Goal: Task Accomplishment & Management: Manage account settings

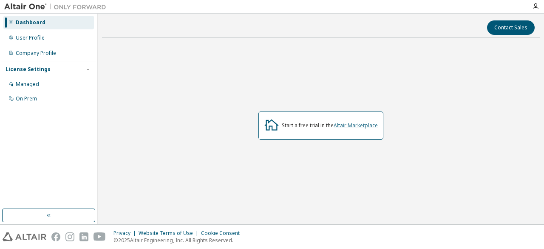
click at [342, 125] on link "Altair Marketplace" at bounding box center [356, 125] width 44 height 7
click at [26, 88] on div "Managed" at bounding box center [48, 84] width 90 height 14
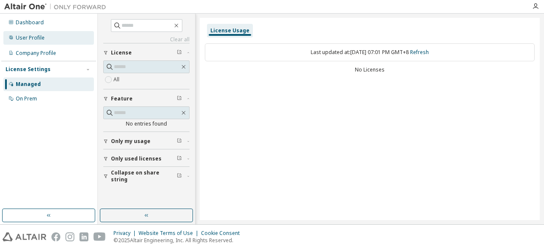
click at [48, 34] on div "User Profile" at bounding box center [48, 38] width 90 height 14
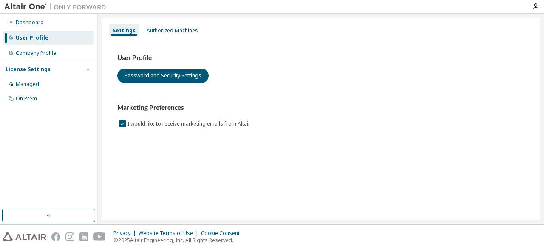
click at [44, 34] on div "User Profile" at bounding box center [48, 38] width 90 height 14
click at [44, 25] on div "Dashboard" at bounding box center [48, 23] width 90 height 14
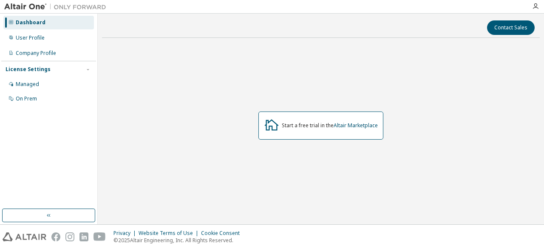
click at [311, 125] on div "Start a free trial in the Altair Marketplace" at bounding box center [330, 125] width 96 height 7
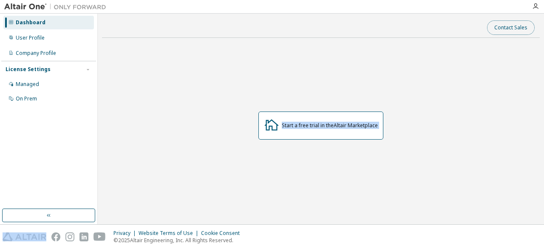
click at [496, 27] on button "Contact Sales" at bounding box center [511, 27] width 48 height 14
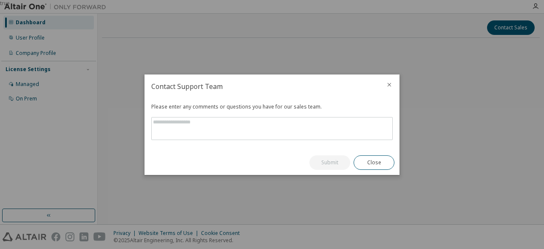
click at [284, 140] on div "Please enter any comments or questions you have for our sales team." at bounding box center [271, 124] width 255 height 52
click at [389, 84] on icon "close" at bounding box center [389, 84] width 7 height 7
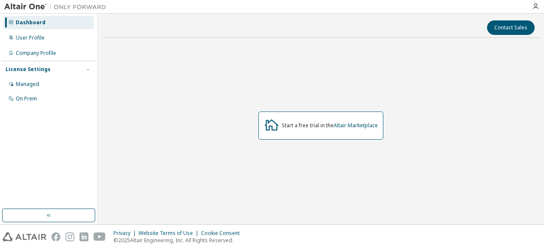
click at [62, 9] on img at bounding box center [57, 7] width 106 height 8
click at [6, 9] on img at bounding box center [57, 7] width 106 height 8
click at [17, 40] on div "User Profile" at bounding box center [30, 37] width 29 height 7
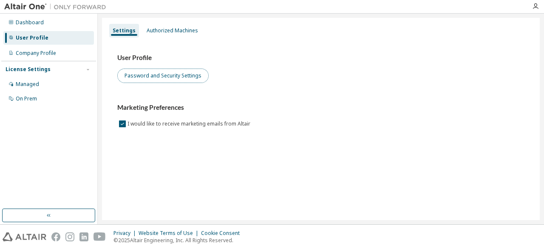
click at [154, 76] on button "Password and Security Settings" at bounding box center [162, 75] width 91 height 14
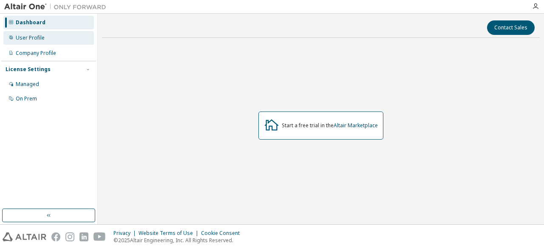
click at [18, 34] on div "User Profile" at bounding box center [30, 37] width 29 height 7
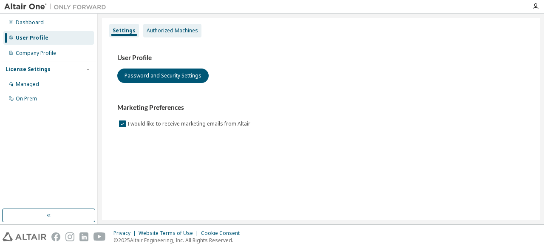
click at [154, 31] on div "Authorized Machines" at bounding box center [172, 30] width 51 height 7
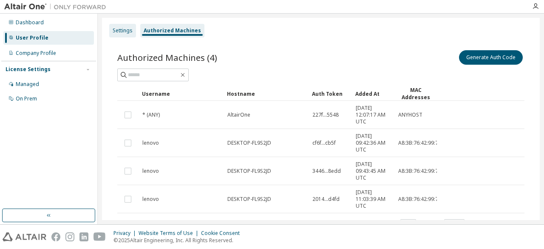
click at [128, 31] on div "Settings" at bounding box center [123, 30] width 20 height 7
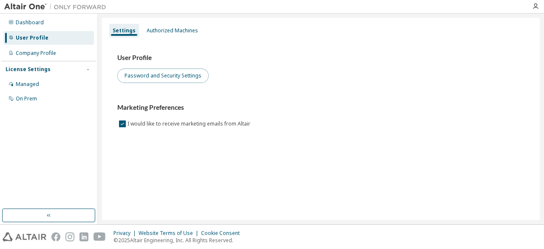
click at [174, 77] on button "Password and Security Settings" at bounding box center [162, 75] width 91 height 14
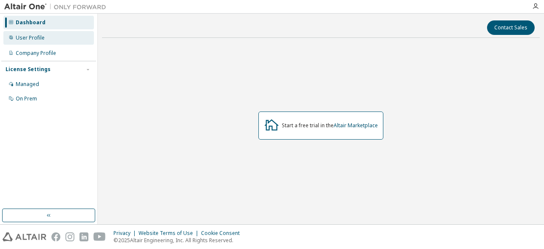
click at [40, 37] on div "User Profile" at bounding box center [30, 37] width 29 height 7
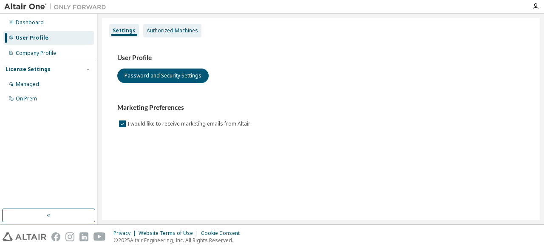
click at [166, 29] on div "Authorized Machines" at bounding box center [172, 30] width 51 height 7
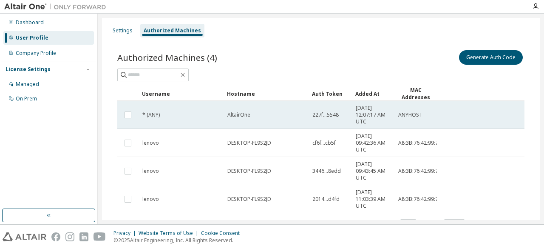
click at [125, 121] on td at bounding box center [127, 115] width 21 height 28
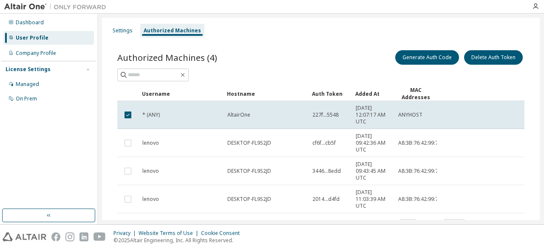
click at [125, 121] on td at bounding box center [127, 115] width 21 height 28
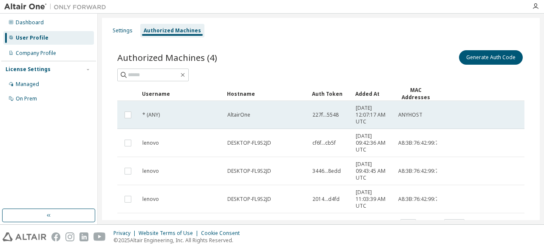
click at [227, 123] on td "AltairOne" at bounding box center [265, 115] width 85 height 28
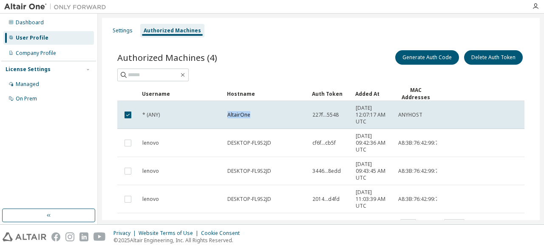
click at [227, 123] on td "AltairOne" at bounding box center [265, 115] width 85 height 28
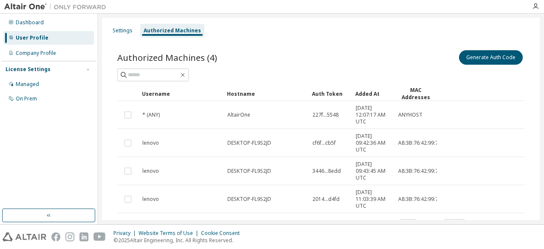
click at [227, 123] on td "AltairOne" at bounding box center [265, 115] width 85 height 28
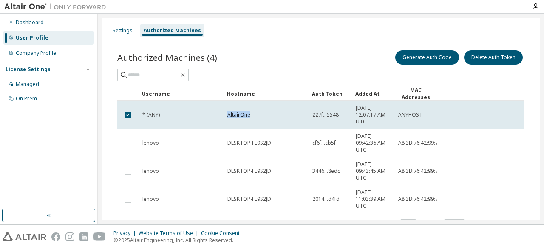
click at [227, 123] on td "AltairOne" at bounding box center [265, 115] width 85 height 28
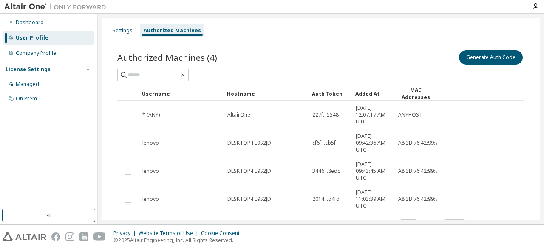
click at [227, 123] on td "AltairOne" at bounding box center [265, 115] width 85 height 28
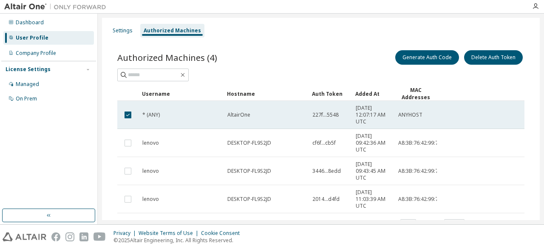
click at [225, 124] on td "AltairOne" at bounding box center [265, 115] width 85 height 28
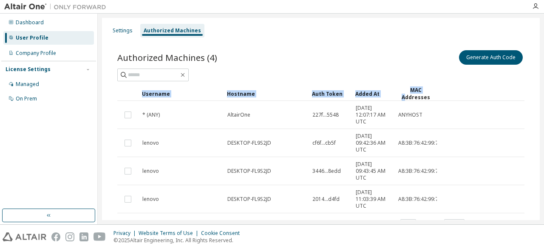
drag, startPoint x: 407, startPoint y: 84, endPoint x: 407, endPoint y: 95, distance: 11.1
click at [407, 95] on div "Authorized Machines (4) Generate Auth Code Clear Load Save Save As Field Operat…" at bounding box center [320, 139] width 407 height 182
click at [407, 95] on div "MAC Addresses" at bounding box center [416, 93] width 36 height 14
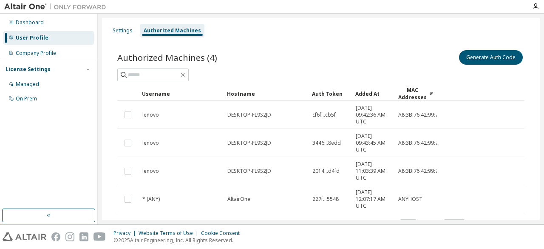
click at [267, 68] on div "Authorized Machines (4) Generate Auth Code" at bounding box center [320, 64] width 407 height 33
